Goal: Task Accomplishment & Management: Complete application form

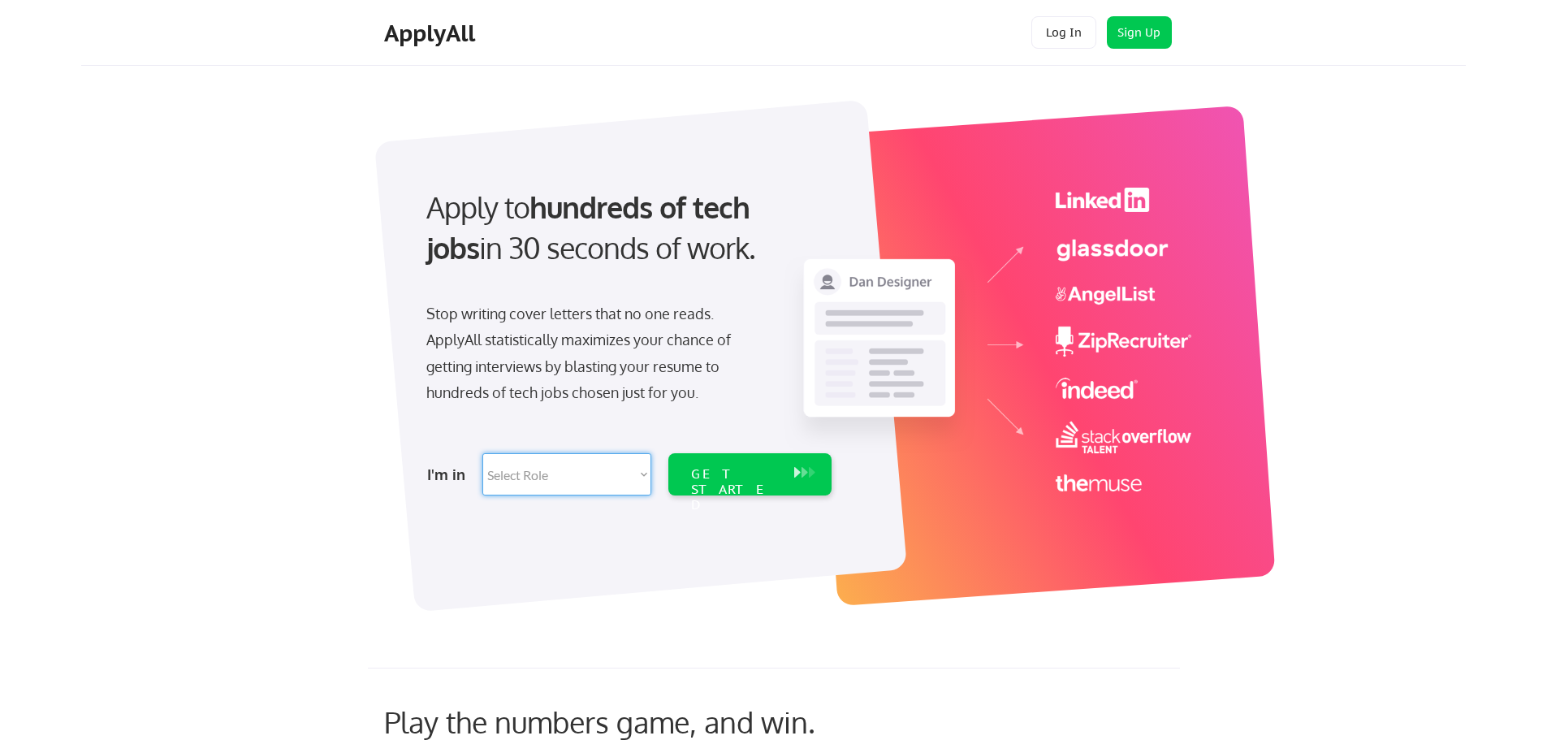
click at [507, 482] on select "Select Role Software Engineering Product Management Customer Success Sales UI/U…" at bounding box center [566, 474] width 169 height 42
select select ""tech_finance_biz_ops_cos""
click at [482, 453] on select "Select Role Software Engineering Product Management Customer Success Sales UI/U…" at bounding box center [566, 474] width 169 height 42
select select ""tech_finance_biz_ops_cos""
click at [703, 469] on div "GET STARTED" at bounding box center [734, 489] width 87 height 47
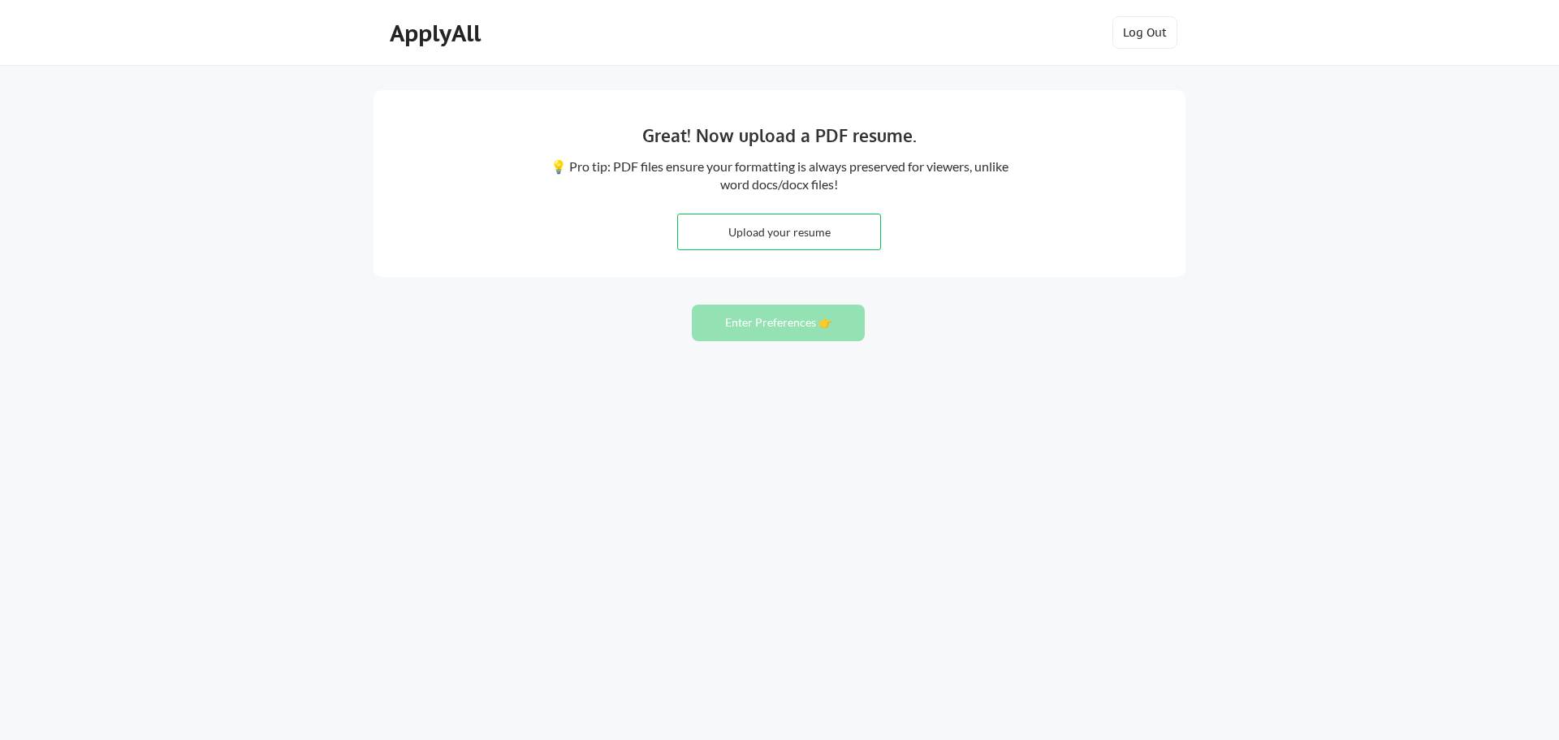
click at [783, 227] on input "file" at bounding box center [779, 231] width 202 height 35
type input "C:\fakepath\Resume_Ayan Ghosh_2025.docx"
click at [792, 323] on button "Enter Preferences 👉" at bounding box center [778, 322] width 173 height 37
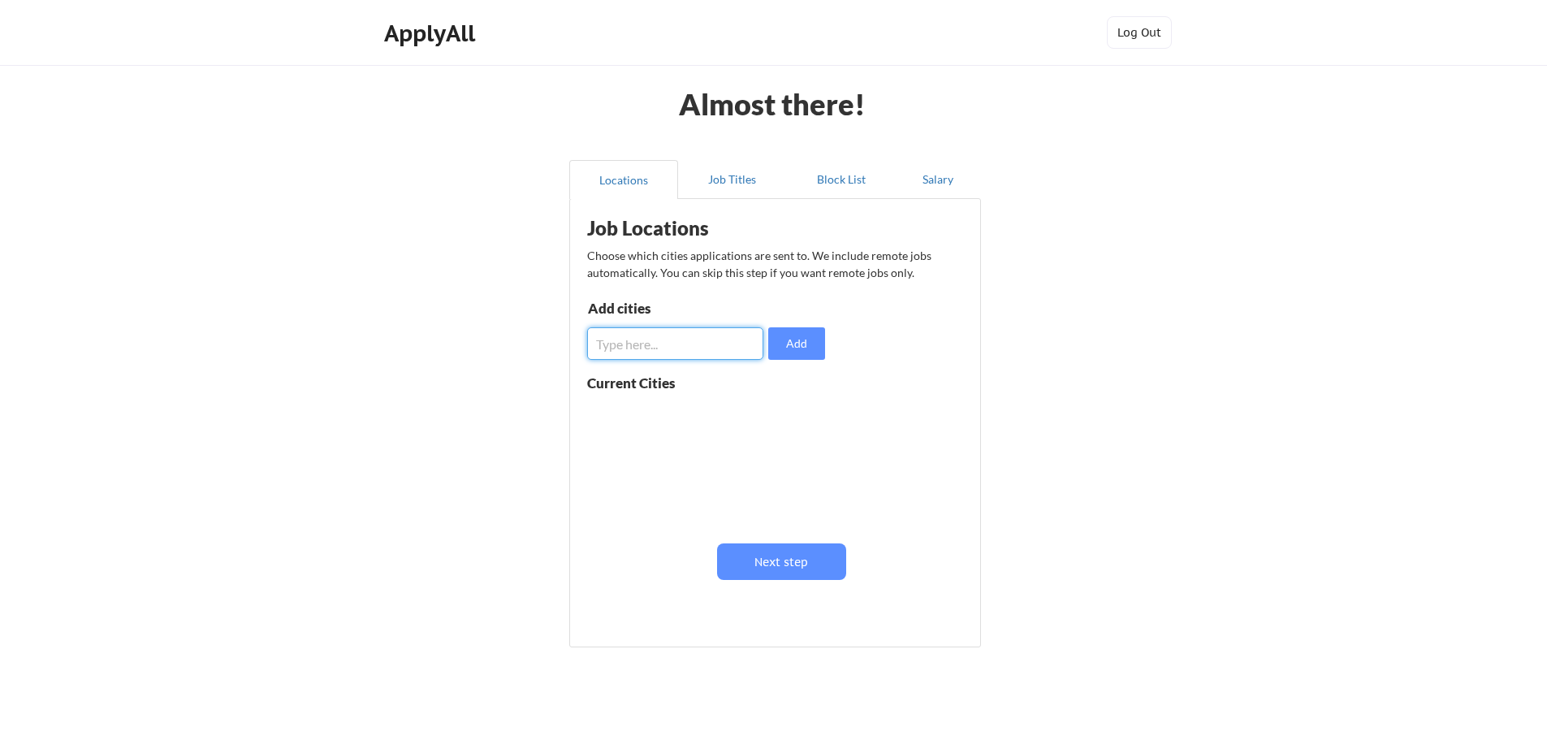
click at [647, 357] on input "input" at bounding box center [675, 343] width 176 height 32
type input "[GEOGRAPHIC_DATA]"
click at [814, 356] on button "Add" at bounding box center [796, 343] width 57 height 32
click at [673, 352] on input "input" at bounding box center [675, 343] width 176 height 32
type input "missisauga"
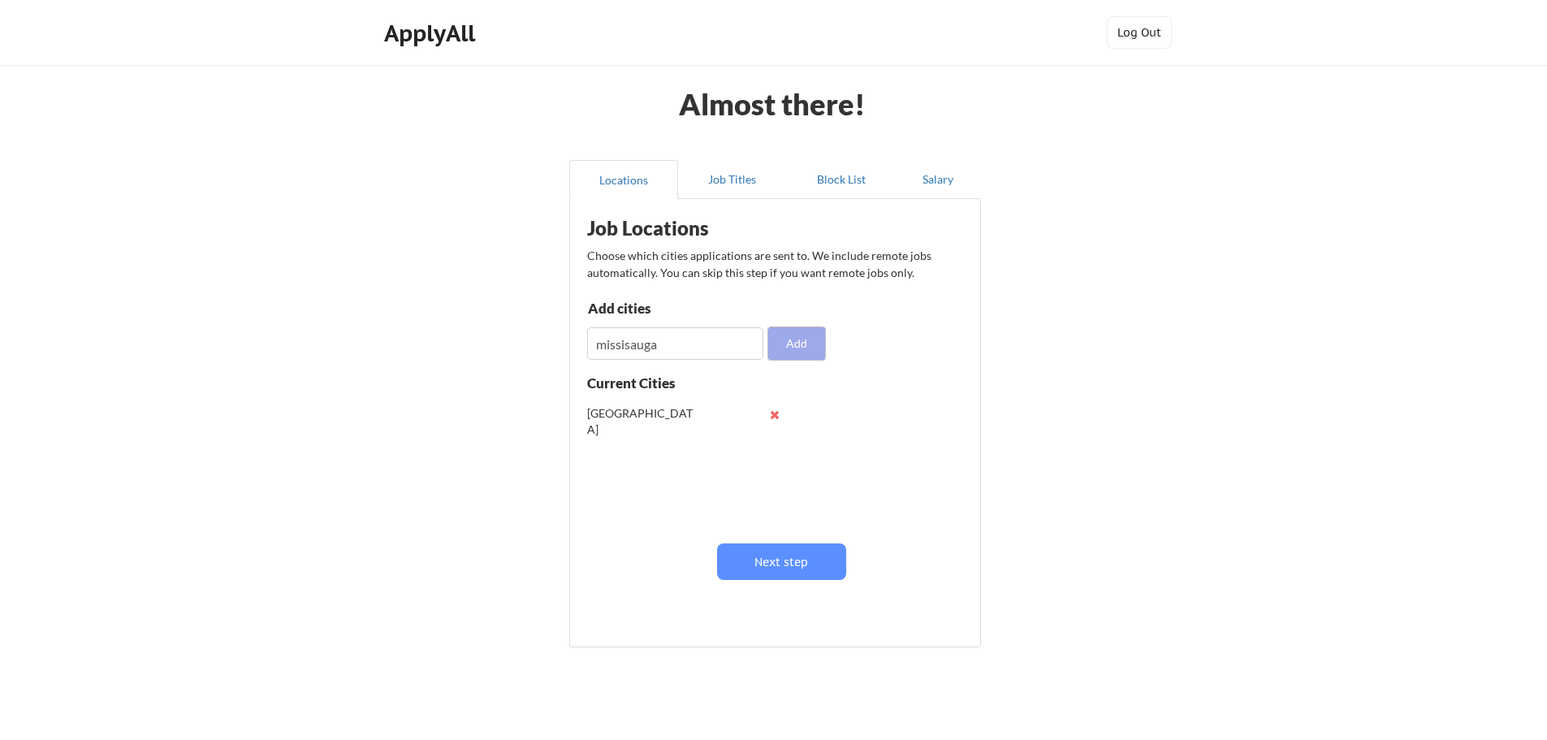
click at [806, 343] on button "Add" at bounding box center [796, 343] width 57 height 32
click at [697, 339] on input "input" at bounding box center [675, 343] width 176 height 32
type input "[PERSON_NAME]"
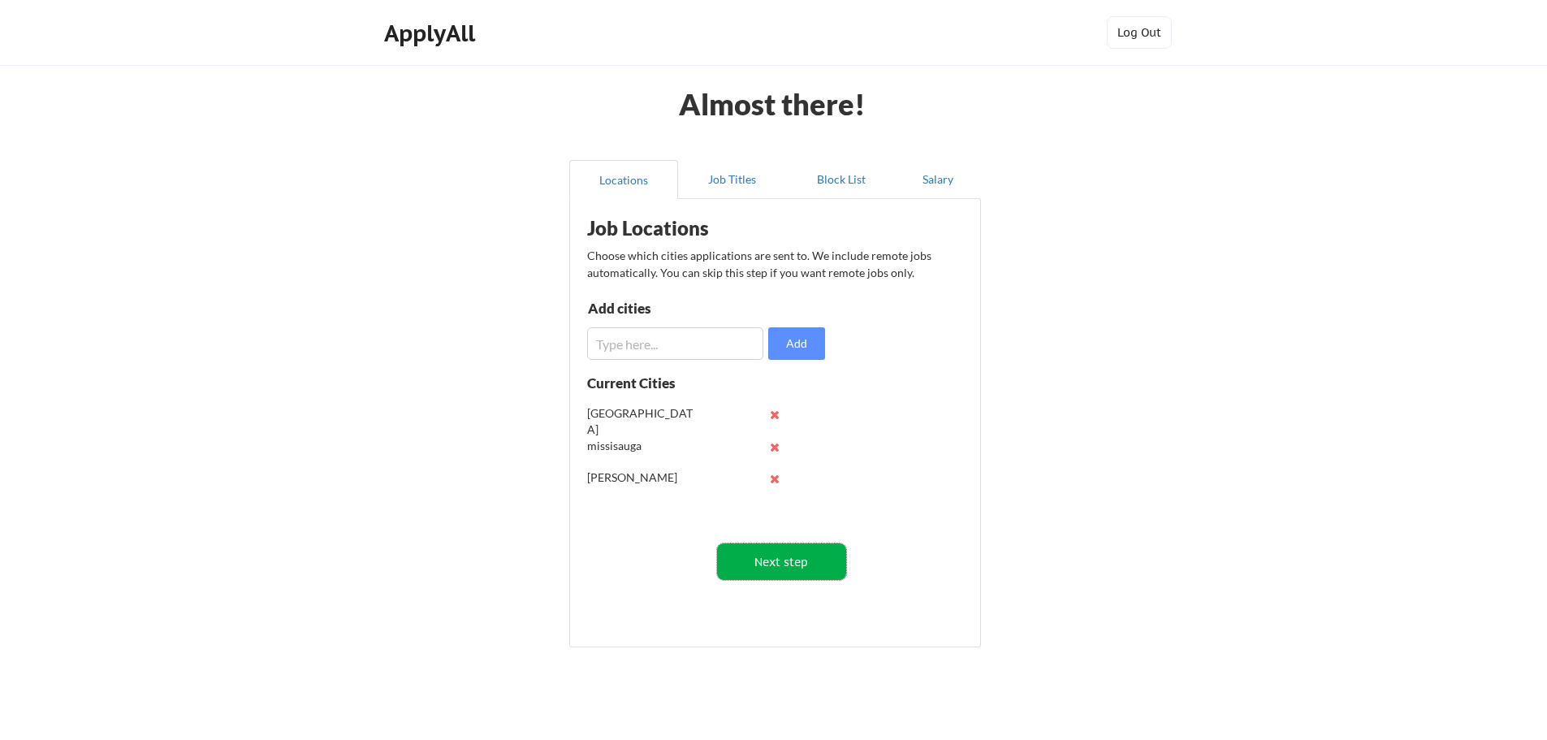
click at [798, 563] on button "Next step" at bounding box center [781, 561] width 129 height 37
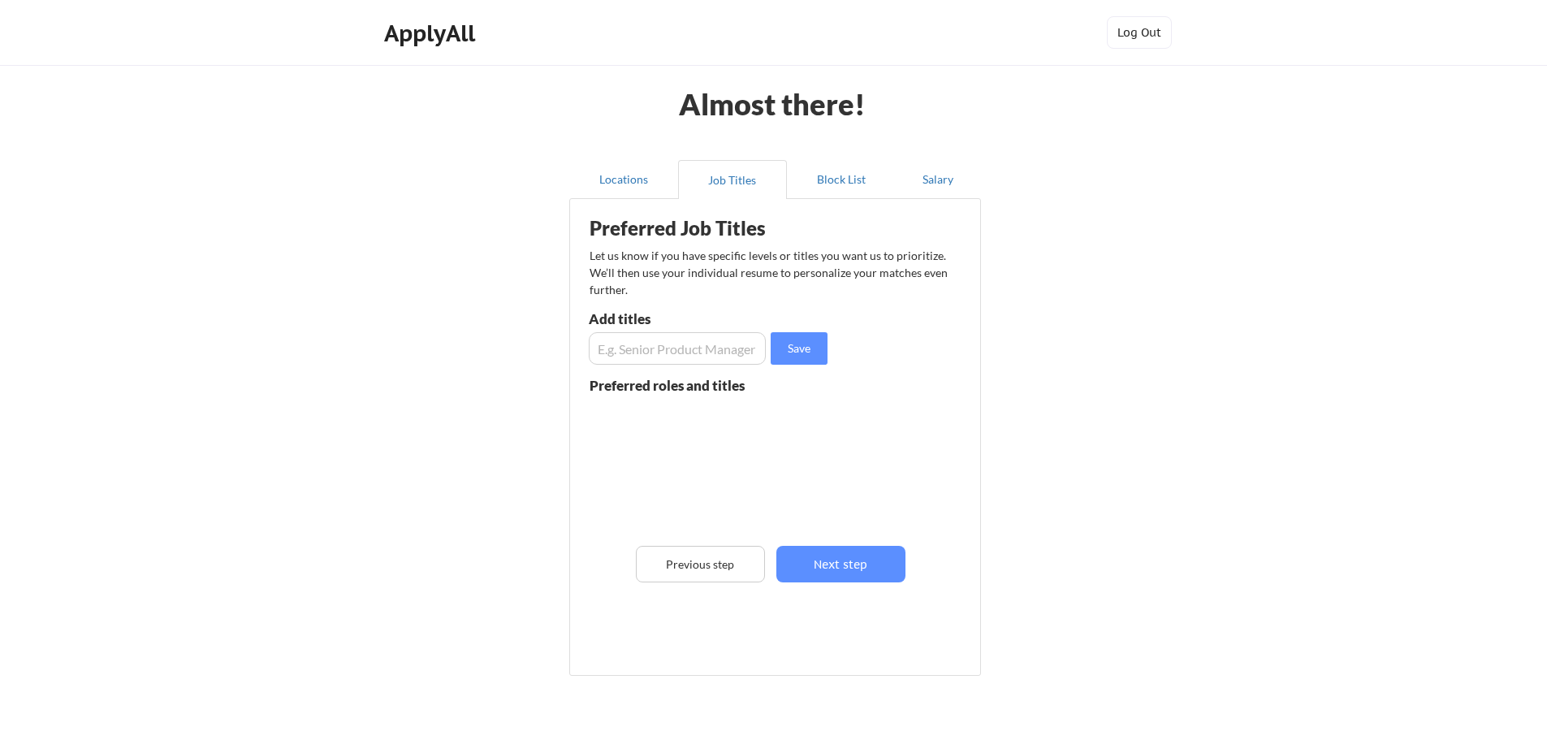
click at [695, 364] on input "input" at bounding box center [677, 348] width 177 height 32
type input "Business Analyst"
click at [783, 343] on button "Save" at bounding box center [798, 348] width 57 height 32
click at [724, 340] on input "input" at bounding box center [677, 348] width 177 height 32
type input "Operations Analyst"
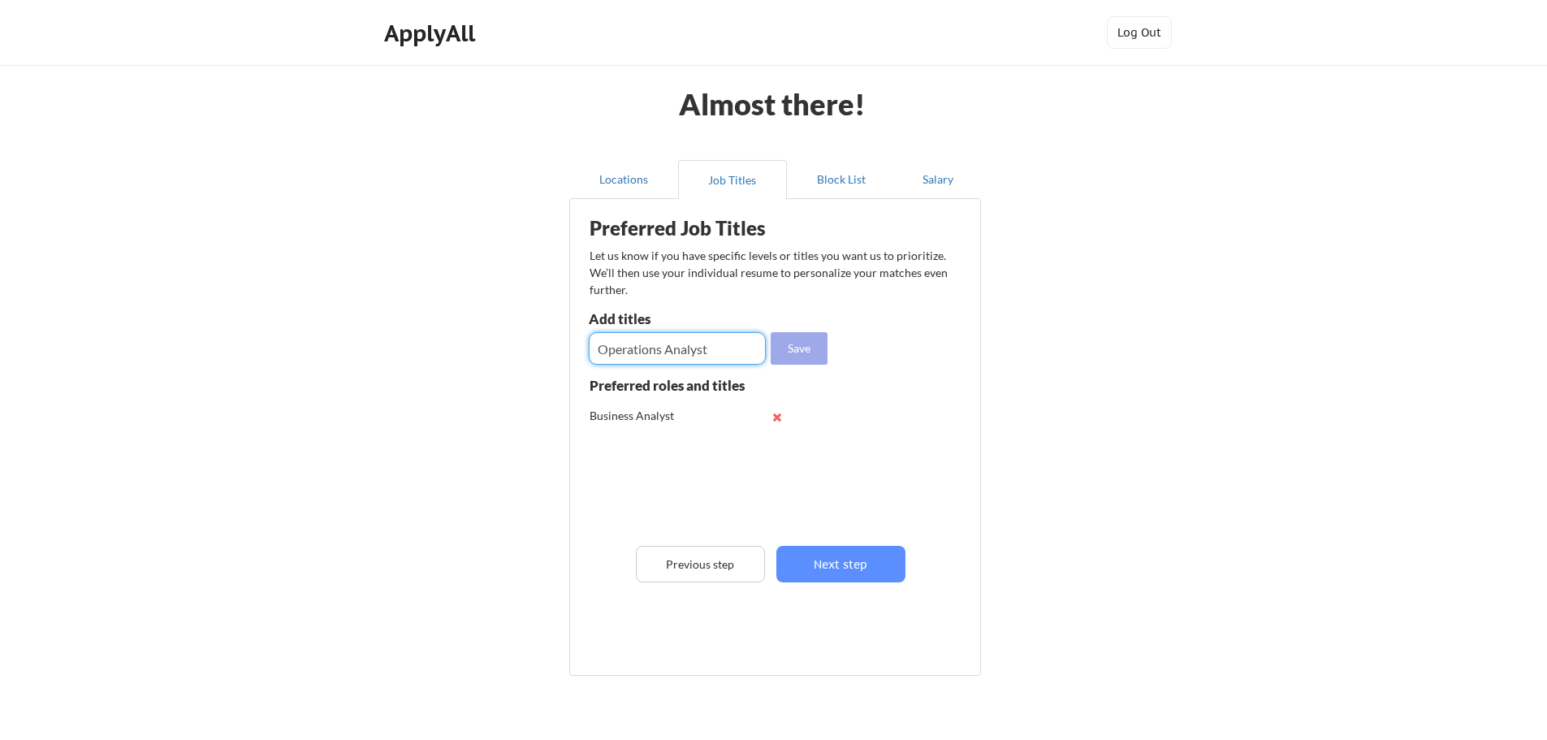
click at [814, 352] on button "Save" at bounding box center [798, 348] width 57 height 32
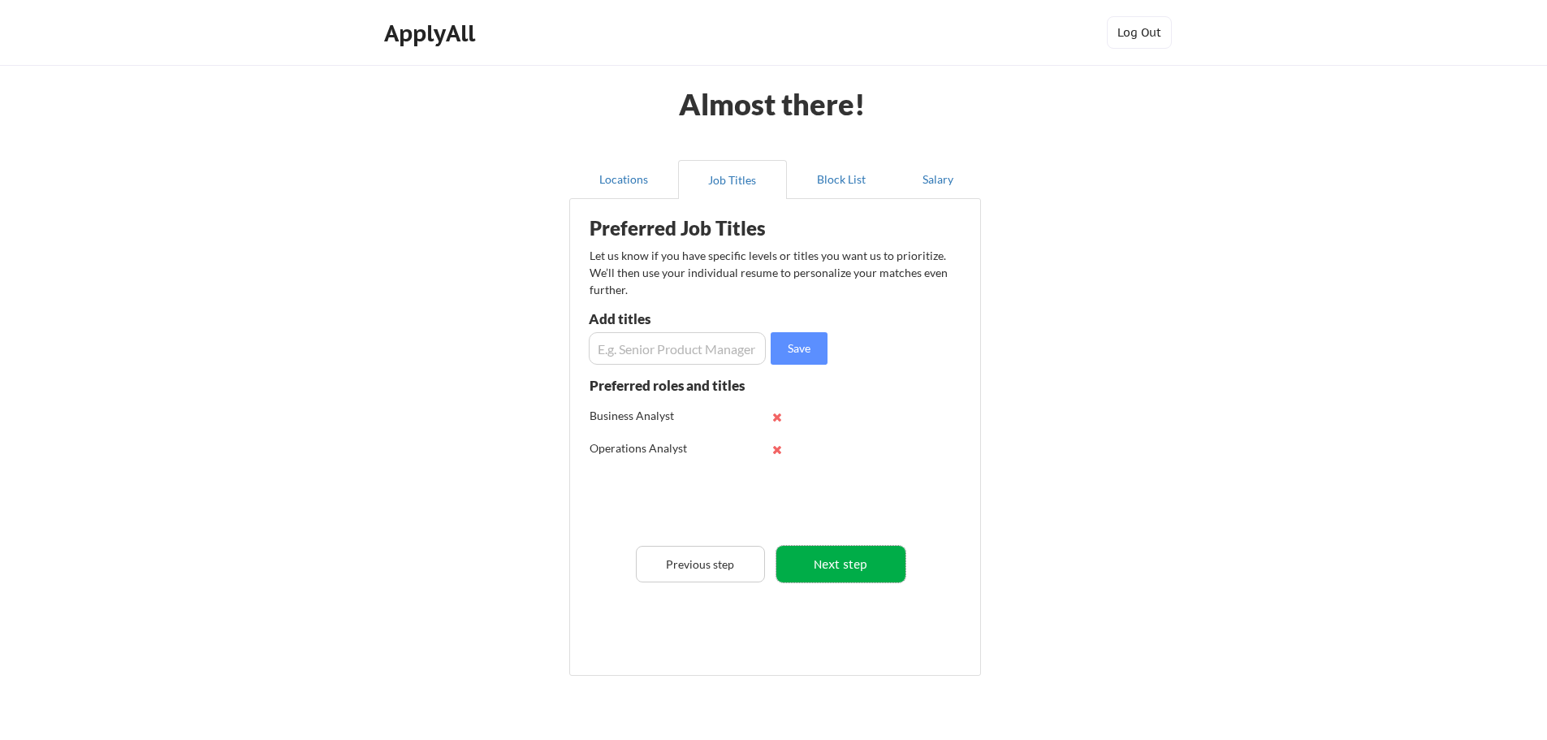
click at [817, 557] on button "Next step" at bounding box center [840, 564] width 129 height 37
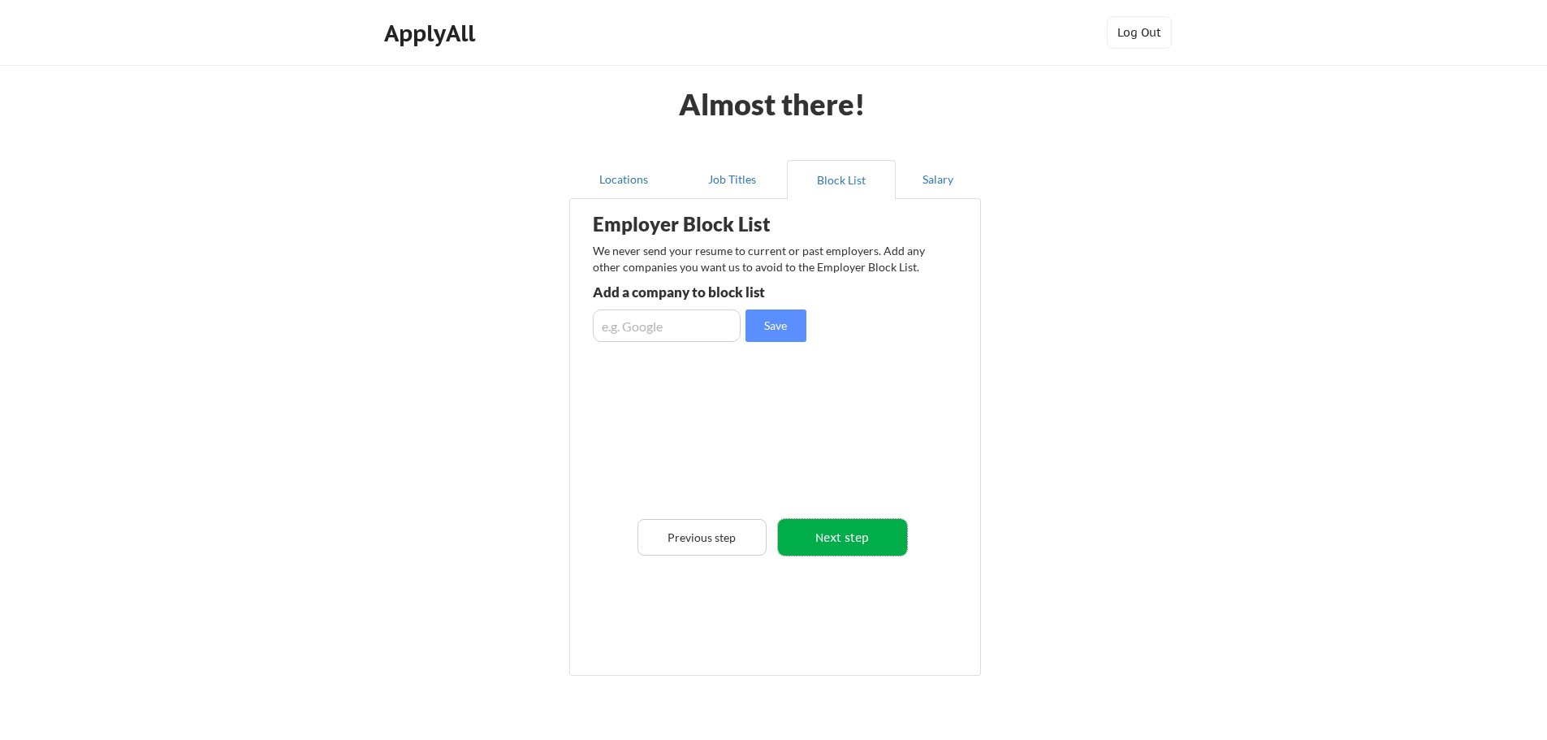
click at [845, 533] on button "Next step" at bounding box center [842, 537] width 129 height 37
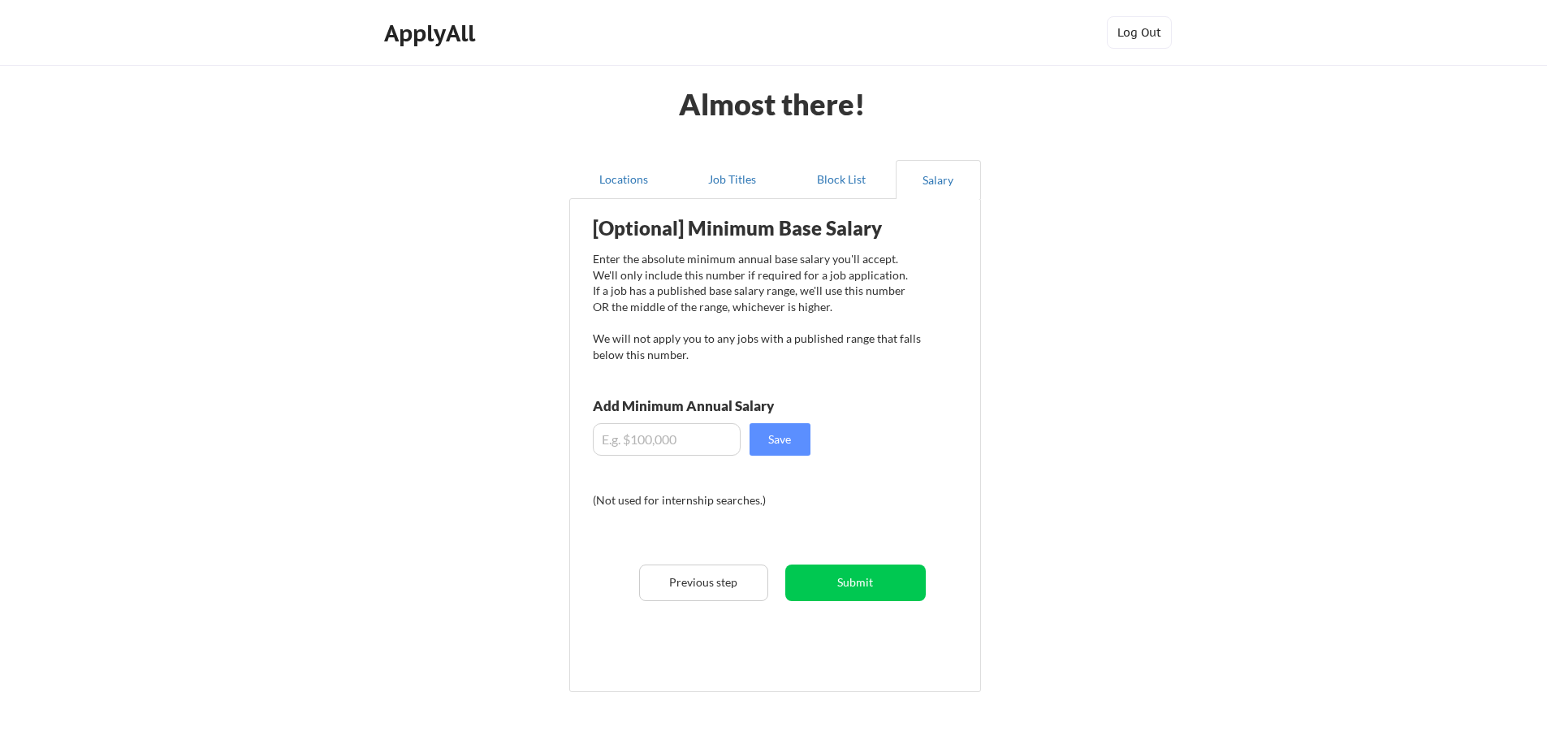
click at [720, 447] on input "input" at bounding box center [667, 439] width 148 height 32
type input "$65,000"
click at [819, 584] on button "Submit" at bounding box center [855, 582] width 140 height 37
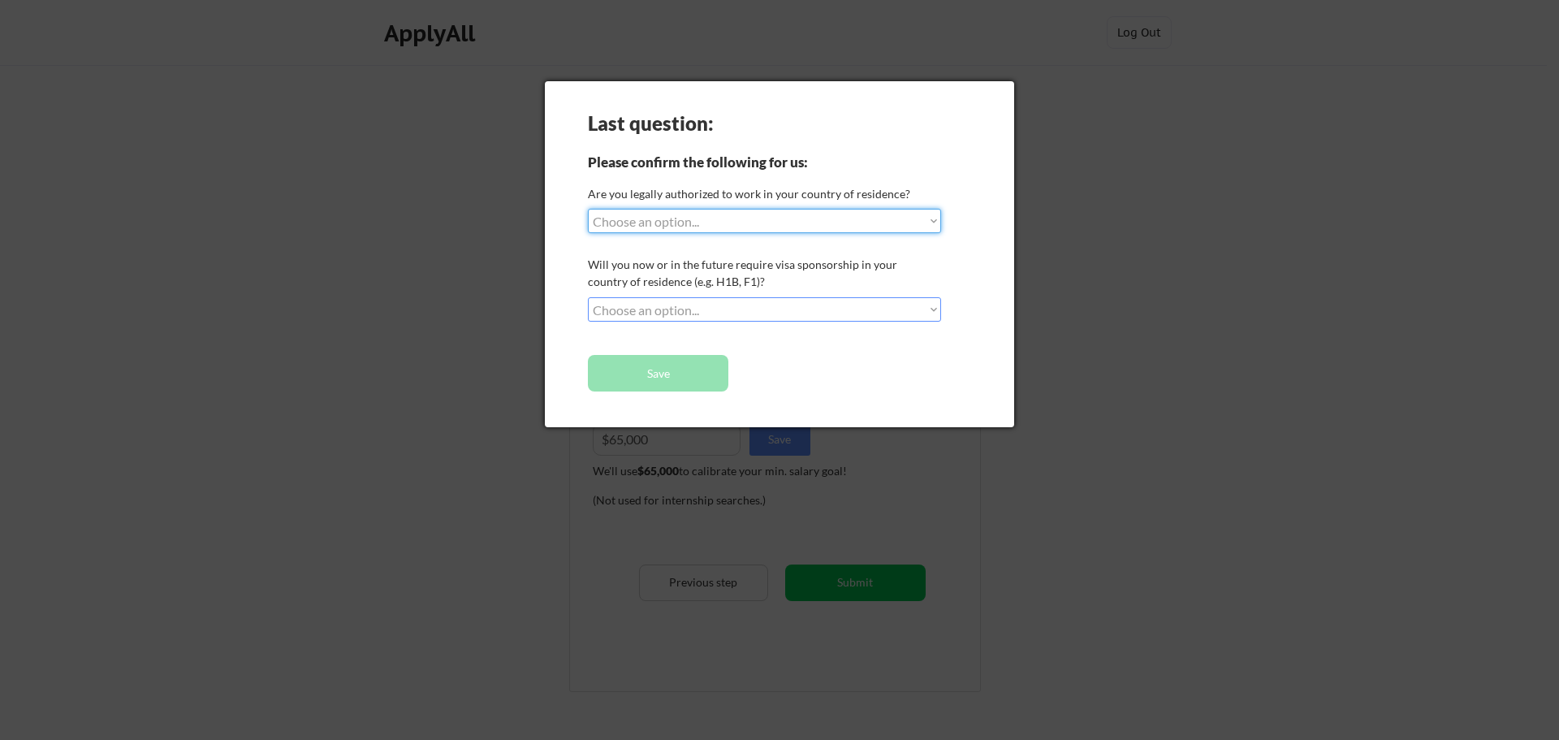
click at [641, 223] on select "Choose an option... Yes, I am a [DEMOGRAPHIC_DATA] Citizen Yes, I am a [DEMOGRA…" at bounding box center [764, 221] width 353 height 24
select select ""yes__i_am_here_on_a_visa__h1b__opt__etc__""
click at [588, 209] on select "Choose an option... Yes, I am a [DEMOGRAPHIC_DATA] Citizen Yes, I am a [DEMOGRA…" at bounding box center [764, 221] width 353 height 24
click at [636, 311] on select "Choose an option... No, I will not need sponsorship Yes, I will need sponsorship" at bounding box center [764, 309] width 353 height 24
select select ""no__i_will_not_need_sponsorship""
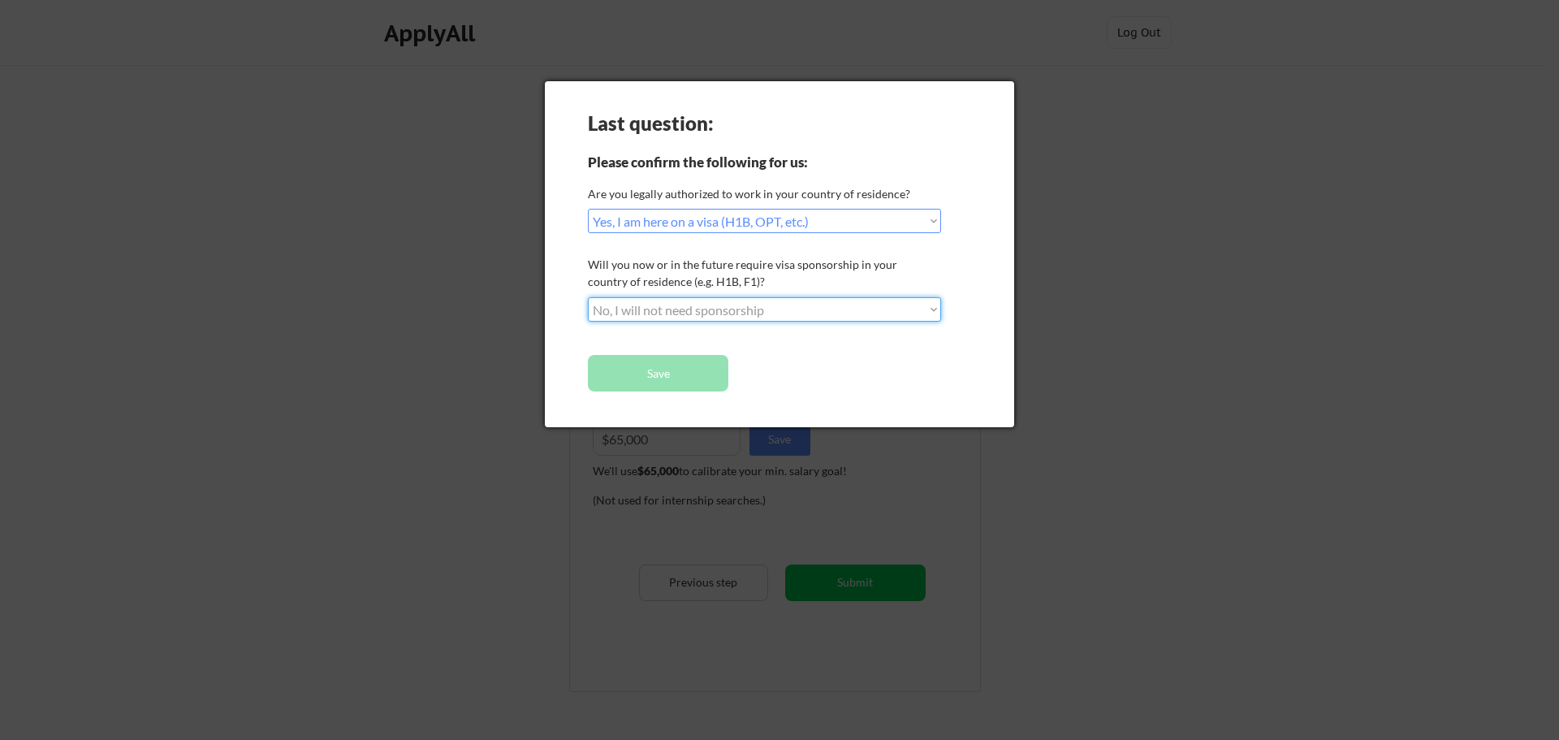
click at [588, 297] on select "Choose an option... No, I will not need sponsorship Yes, I will need sponsorship" at bounding box center [764, 309] width 353 height 24
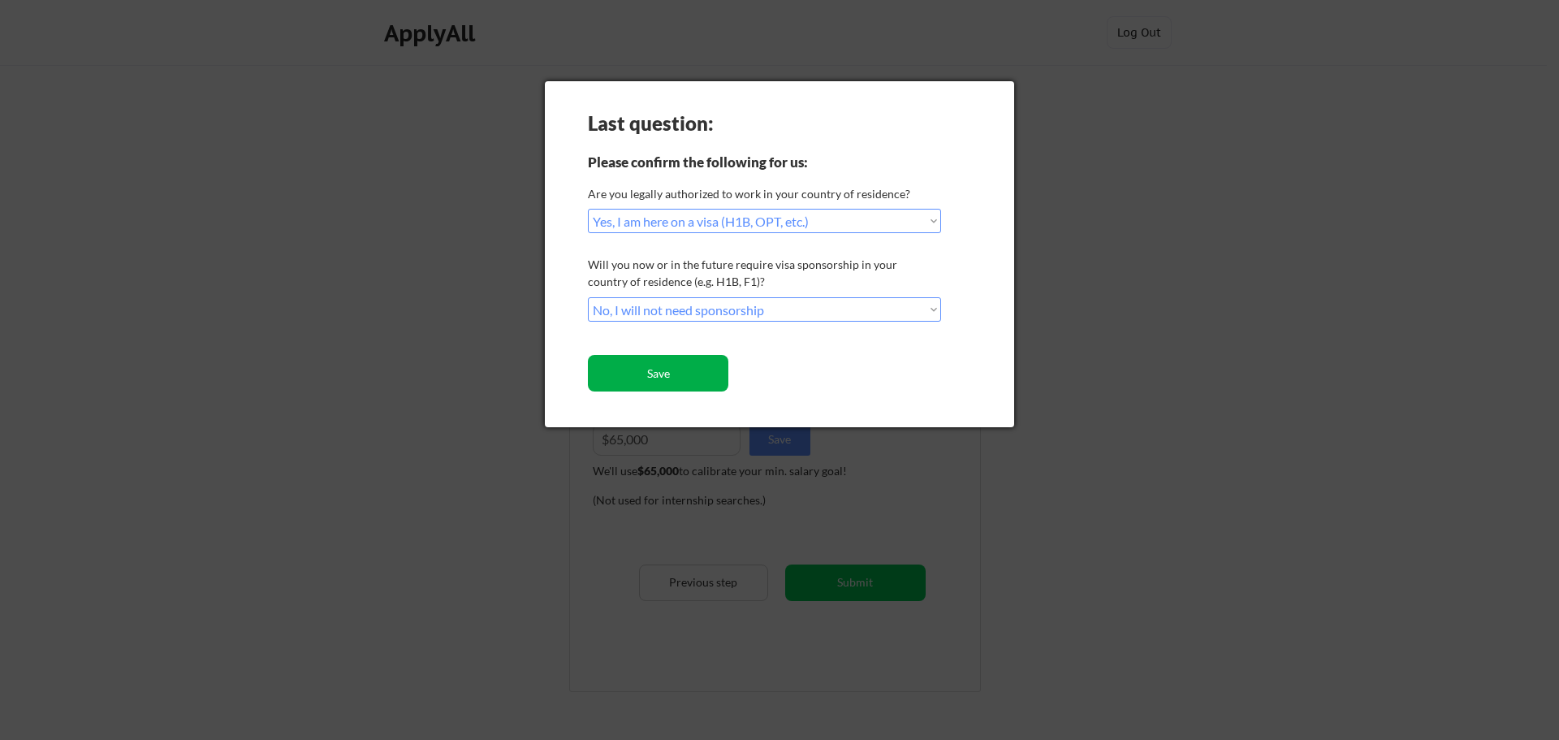
click at [705, 376] on button "Save" at bounding box center [658, 373] width 140 height 37
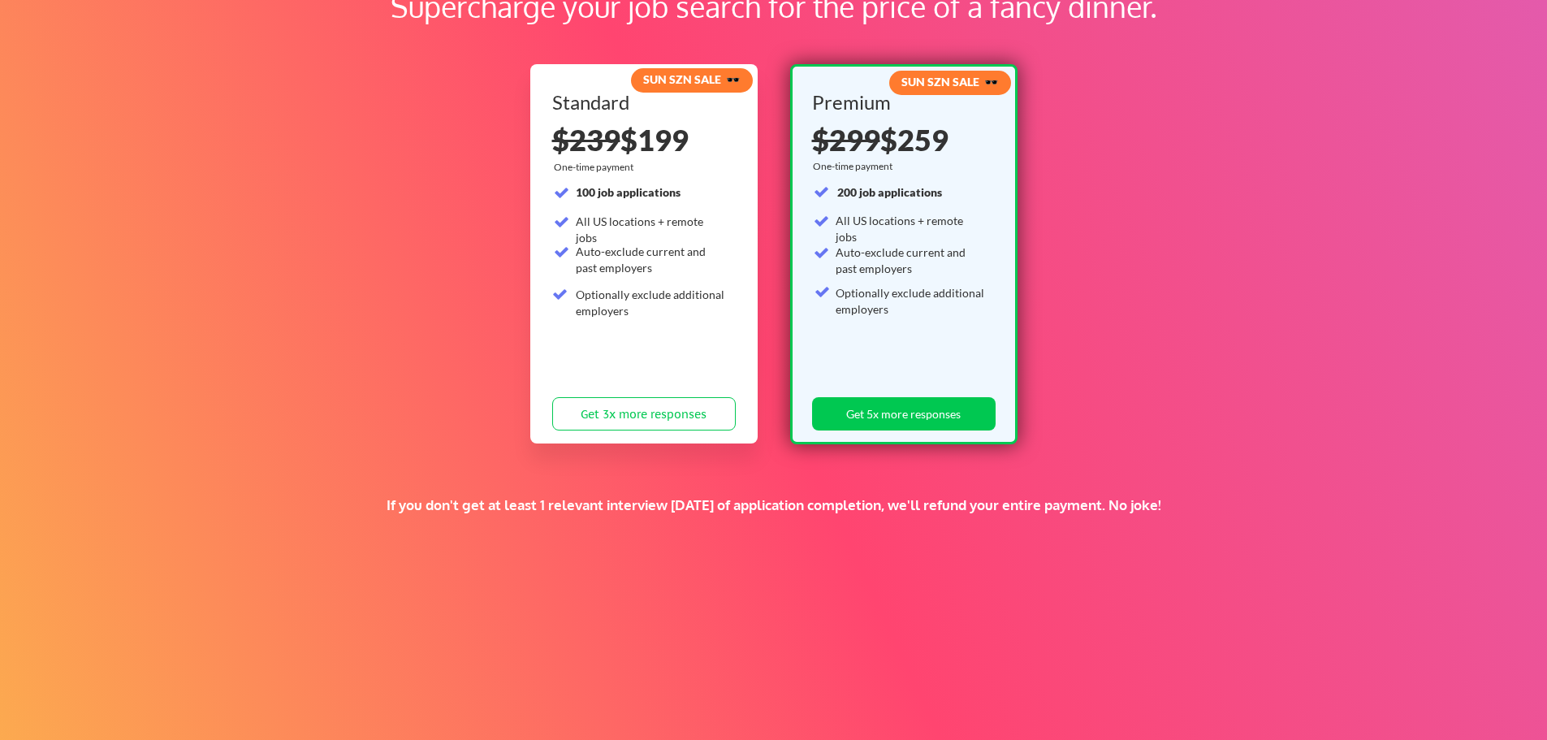
scroll to position [77, 0]
